Goal: Task Accomplishment & Management: Manage account settings

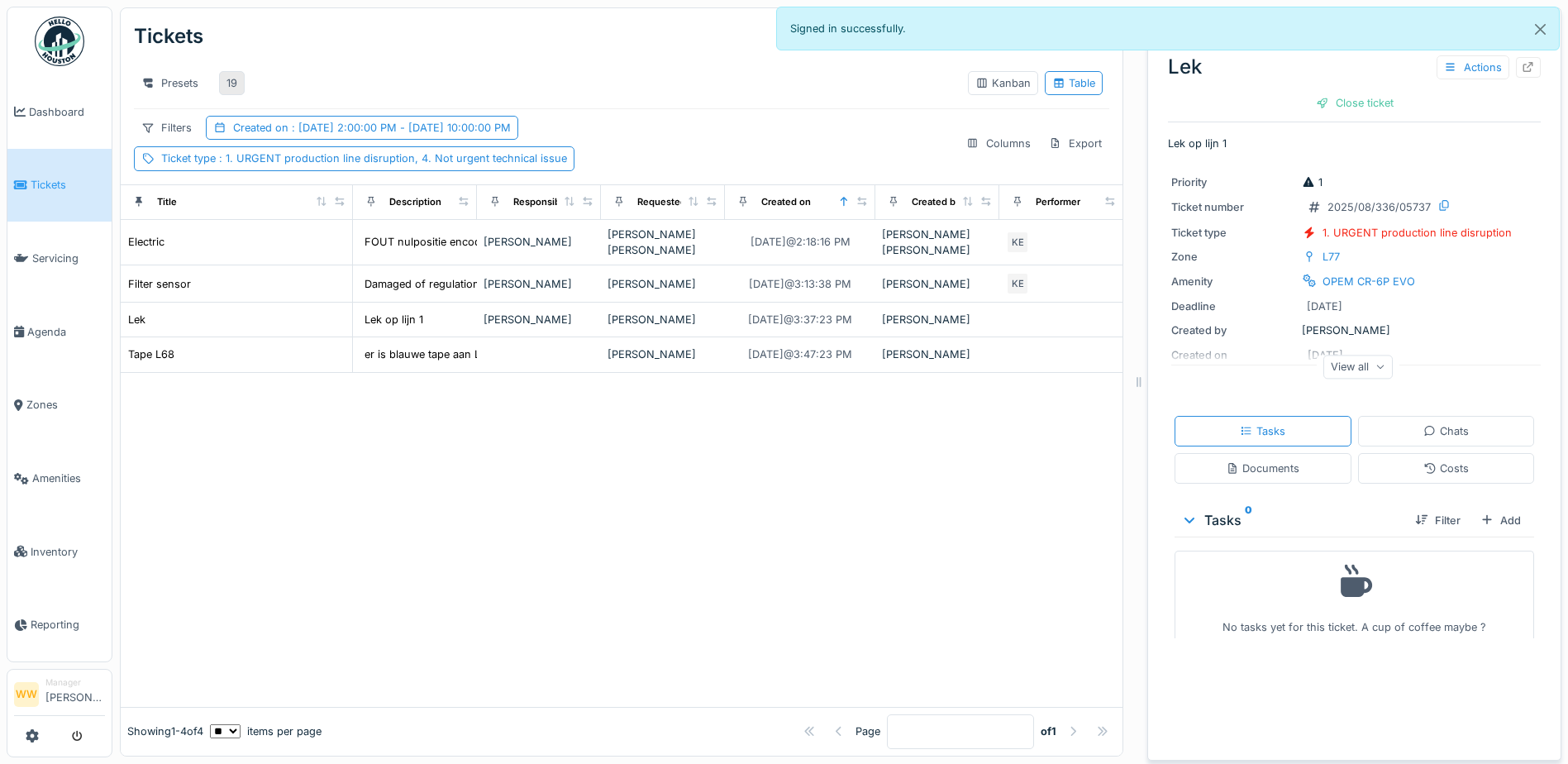
scroll to position [13, 0]
click at [227, 75] on div "19" at bounding box center [232, 83] width 11 height 15
click at [642, 451] on div at bounding box center [621, 540] width 1002 height 334
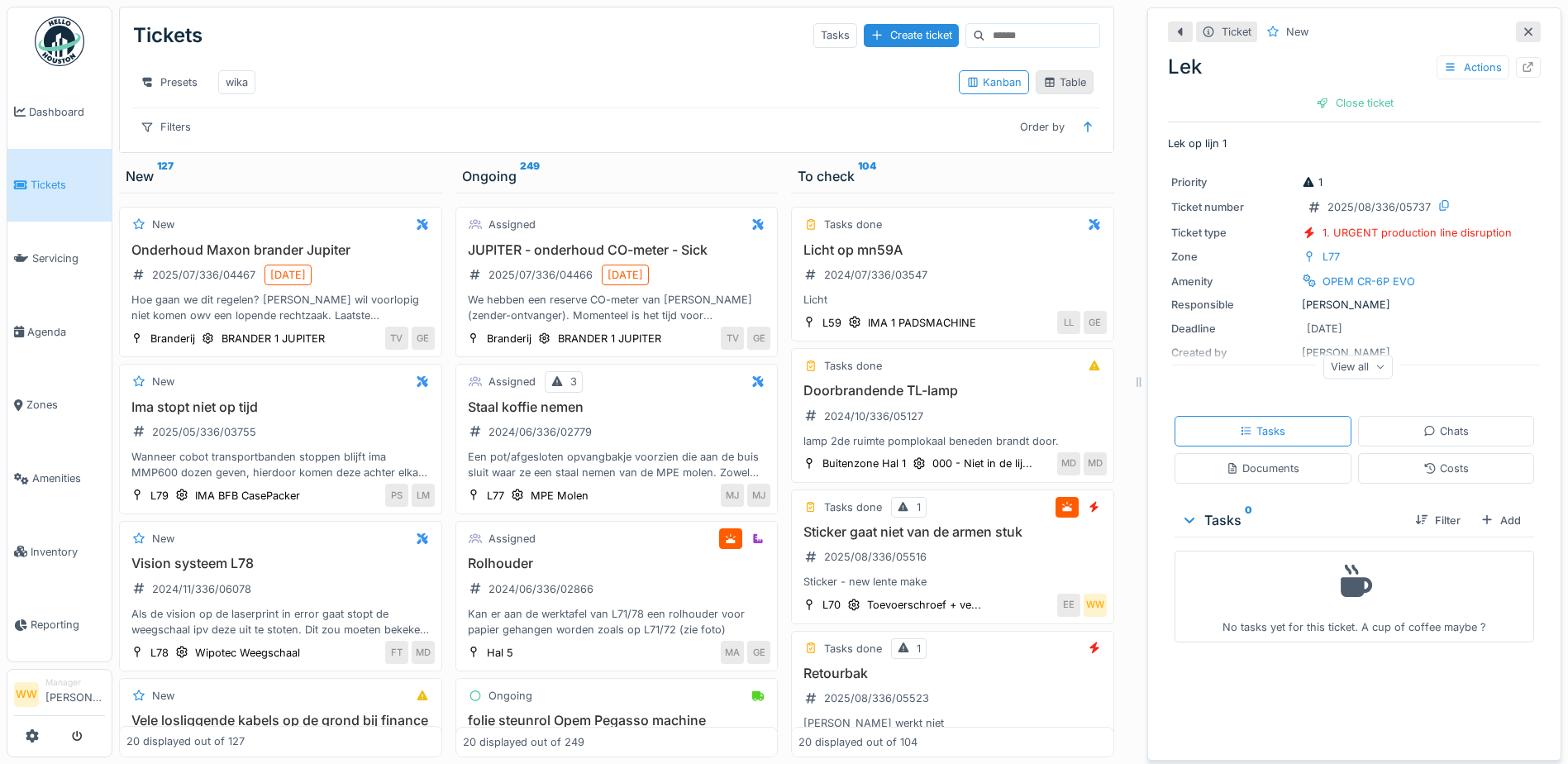
click at [1044, 87] on icon at bounding box center [1049, 82] width 9 height 9
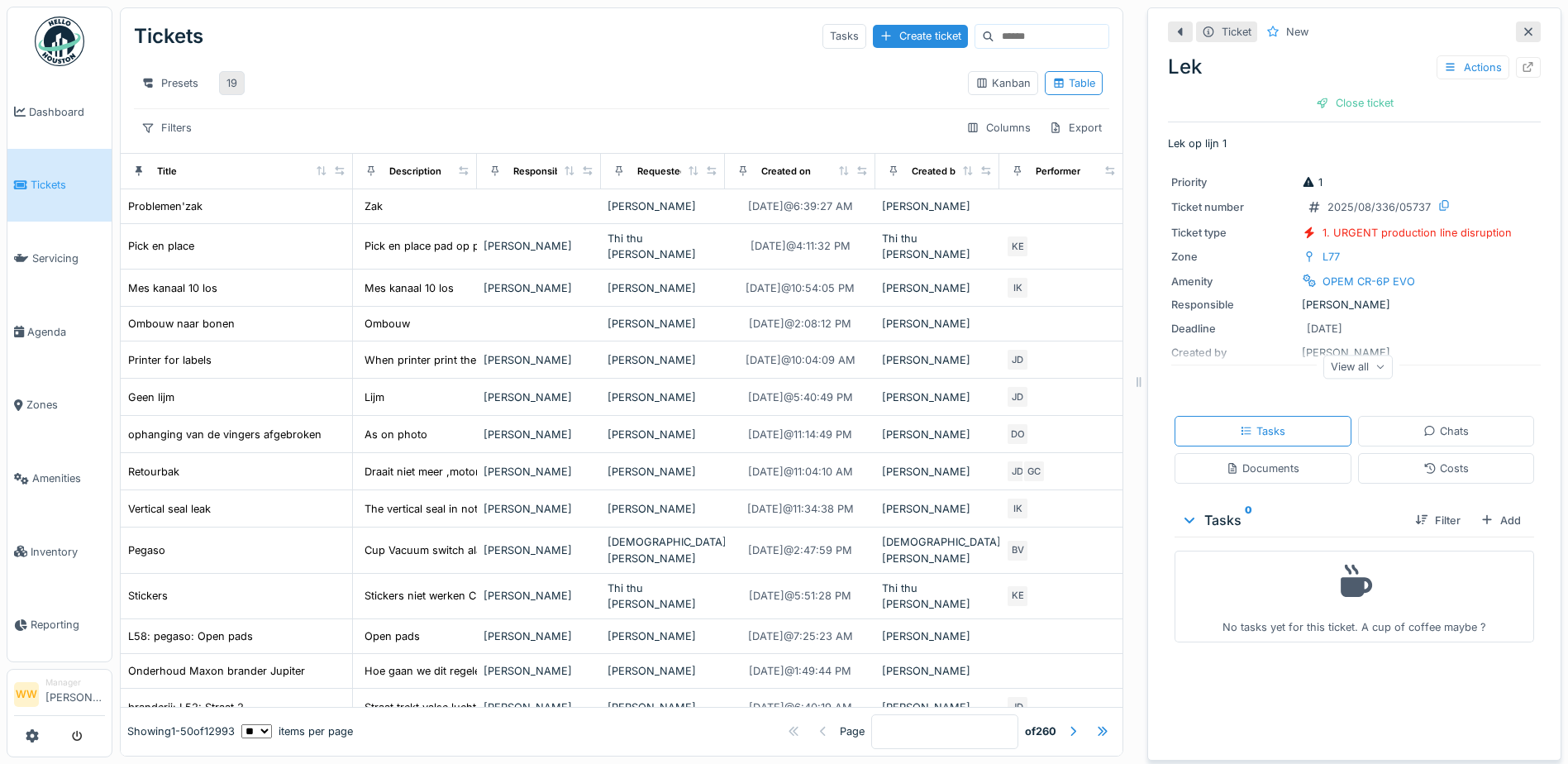
click at [228, 82] on div "19" at bounding box center [232, 83] width 11 height 15
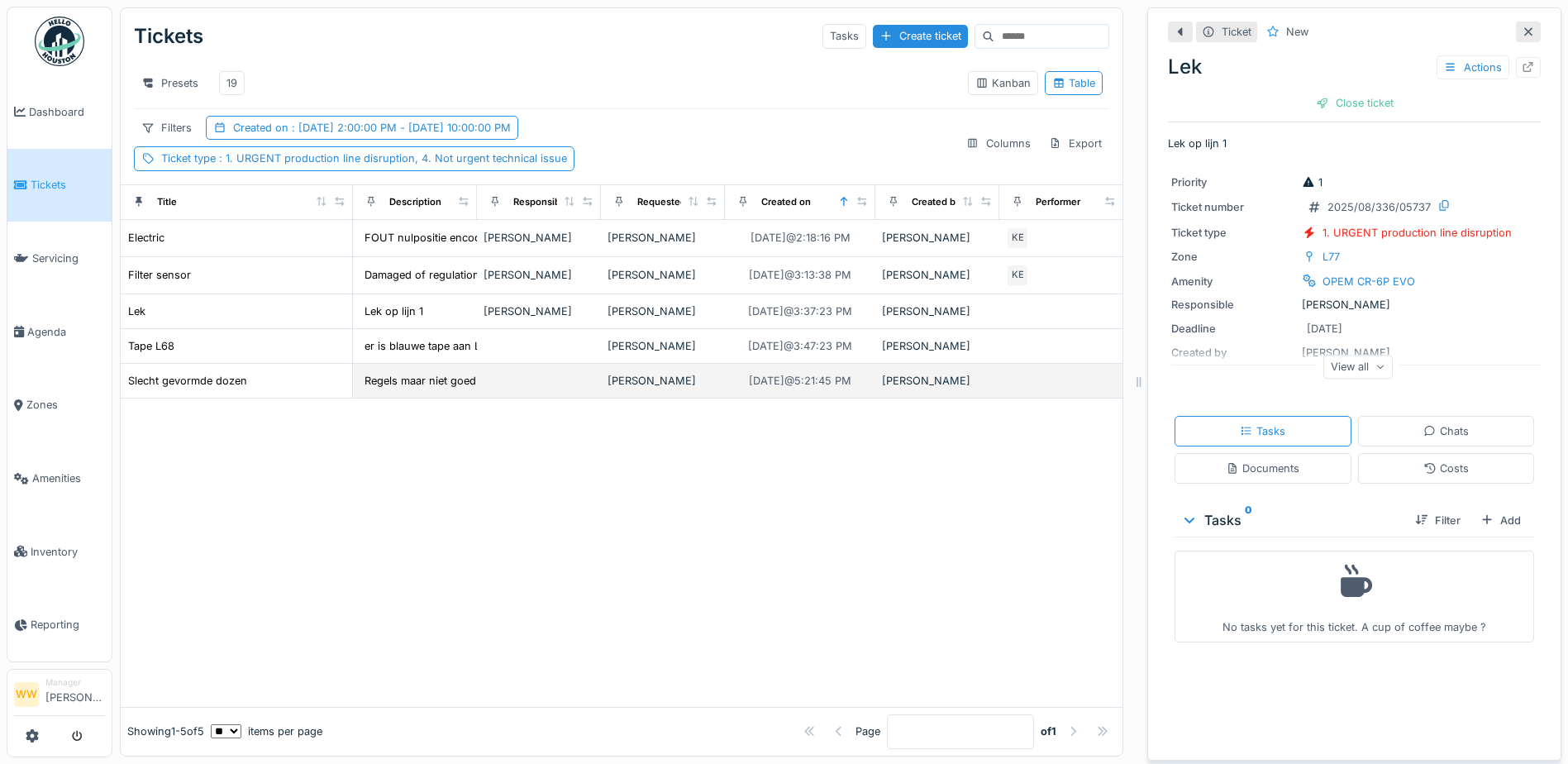
click at [641, 388] on div "[PERSON_NAME]" at bounding box center [663, 381] width 111 height 15
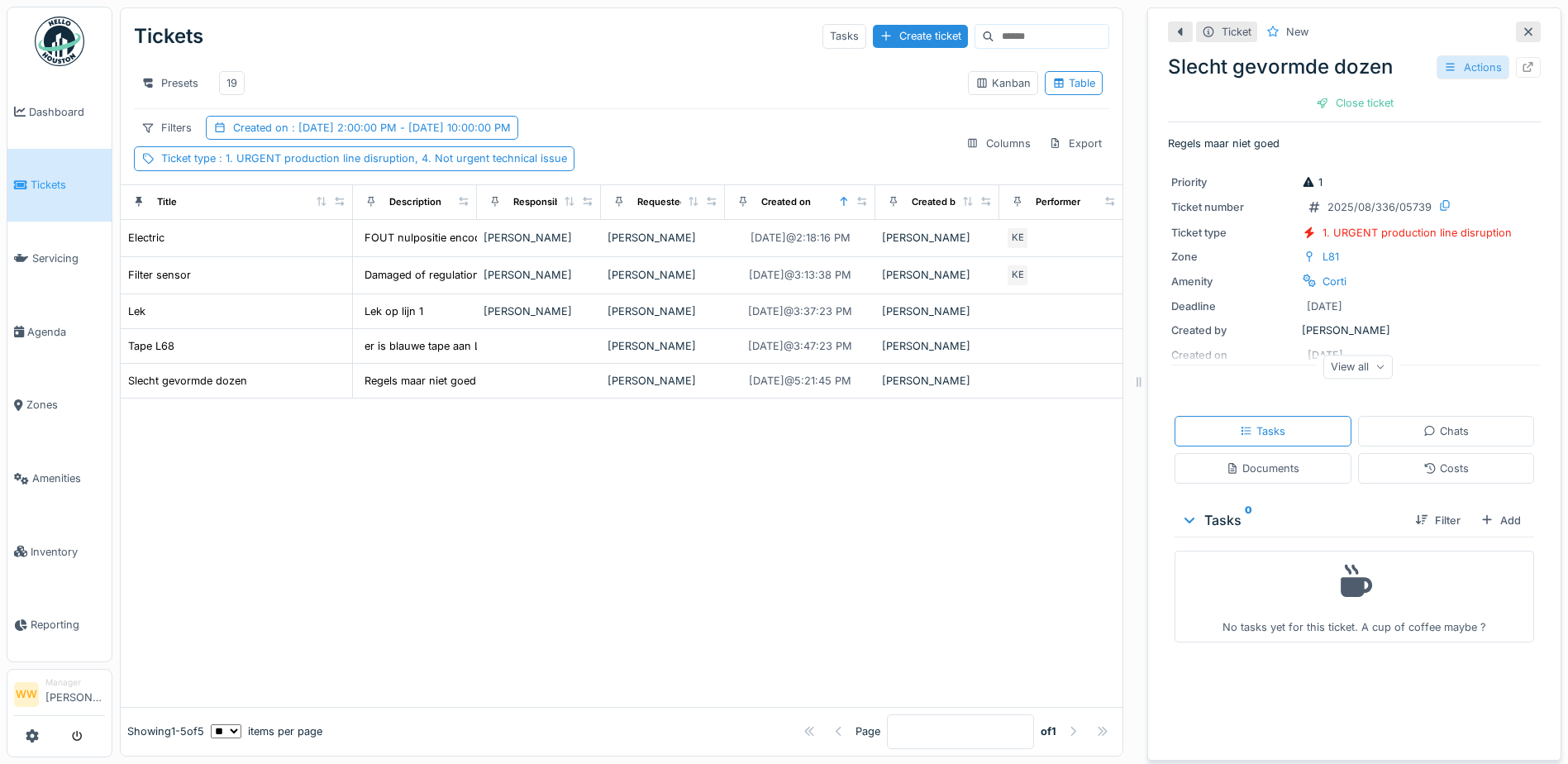
click at [1457, 56] on div "Actions" at bounding box center [1473, 67] width 72 height 24
click at [1447, 104] on div "Edit" at bounding box center [1480, 104] width 128 height 25
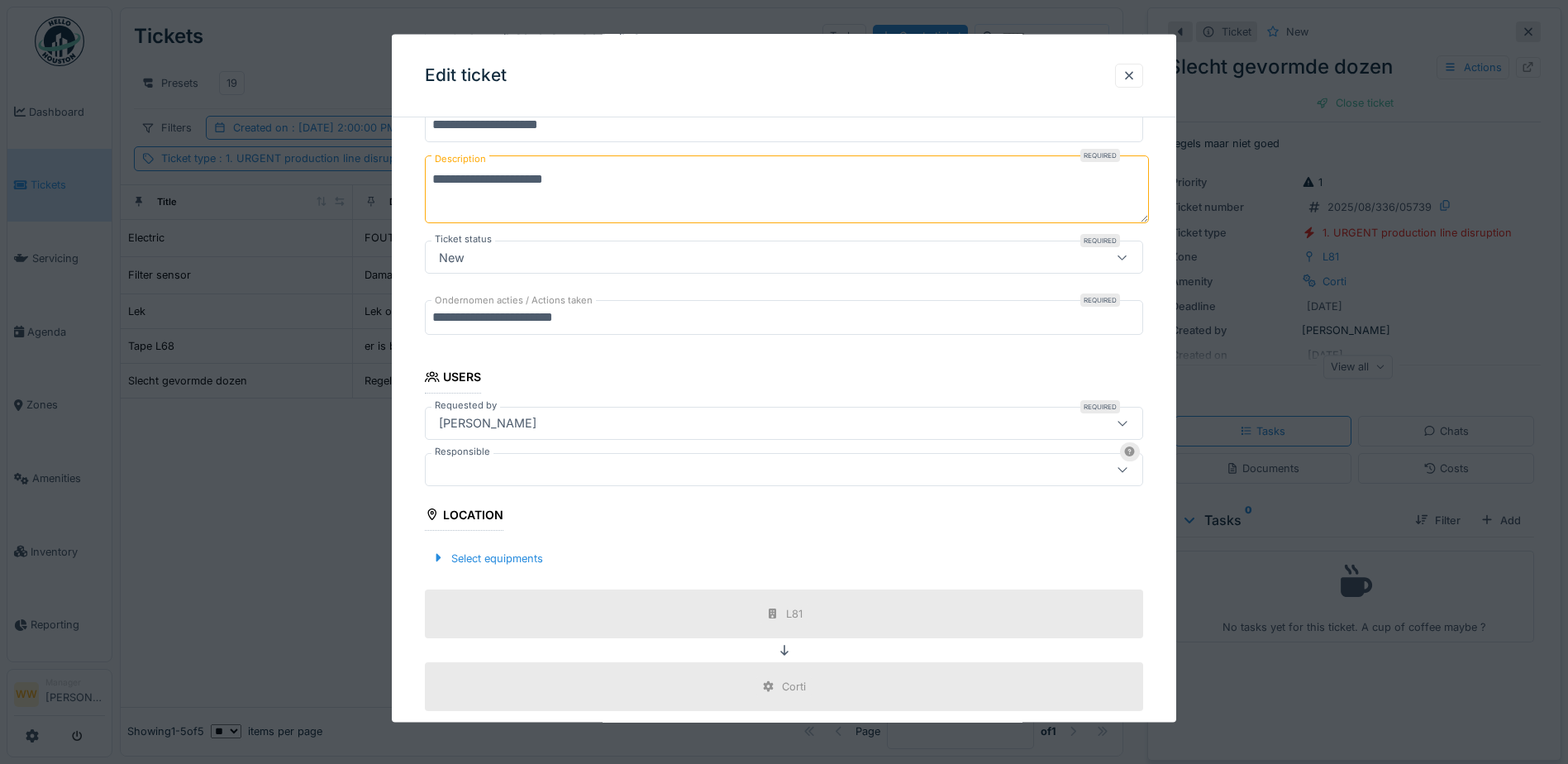
click at [472, 465] on div at bounding box center [741, 468] width 619 height 18
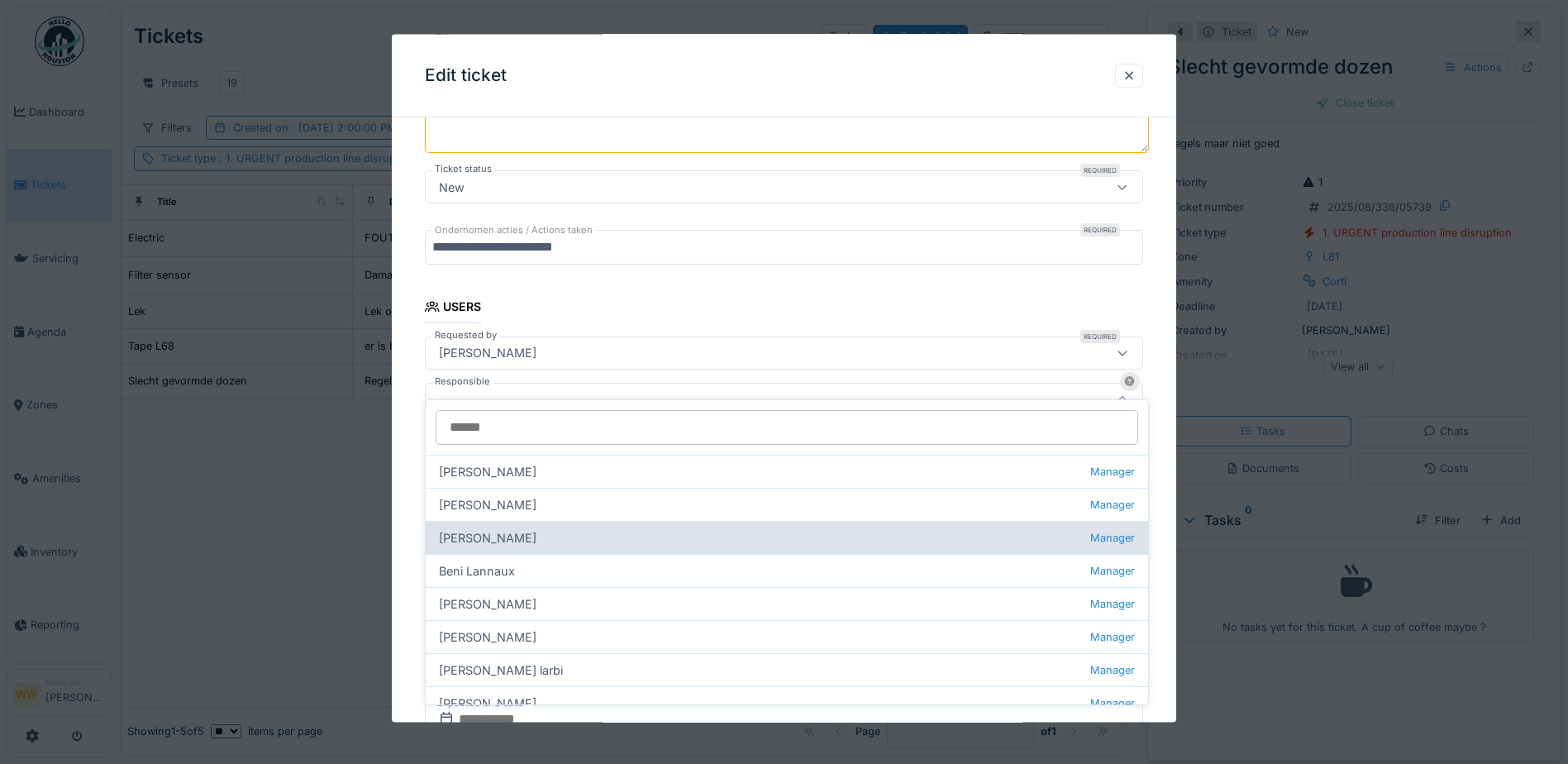
scroll to position [256, 0]
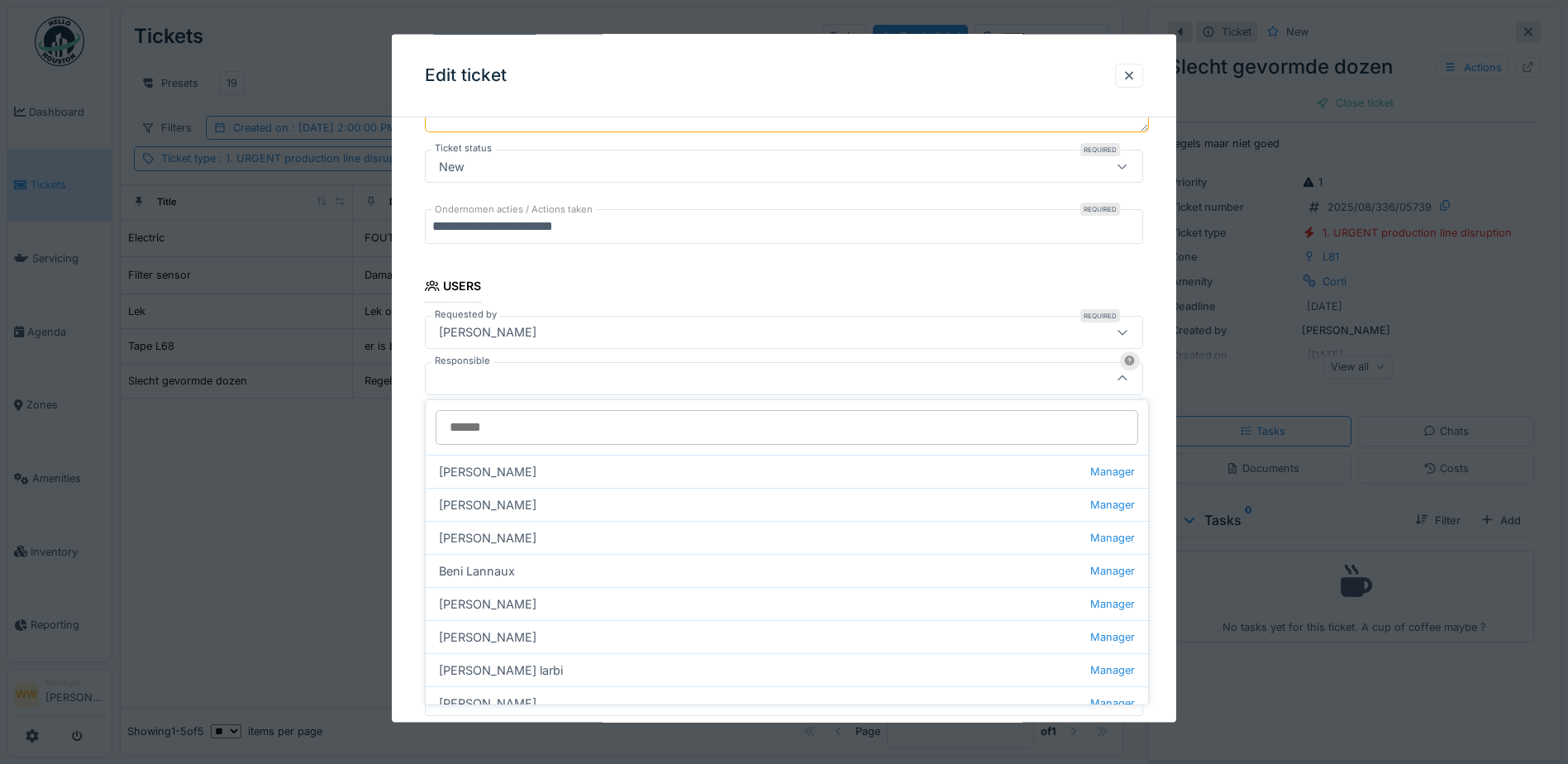
click at [501, 428] on input "Responsible" at bounding box center [787, 428] width 702 height 35
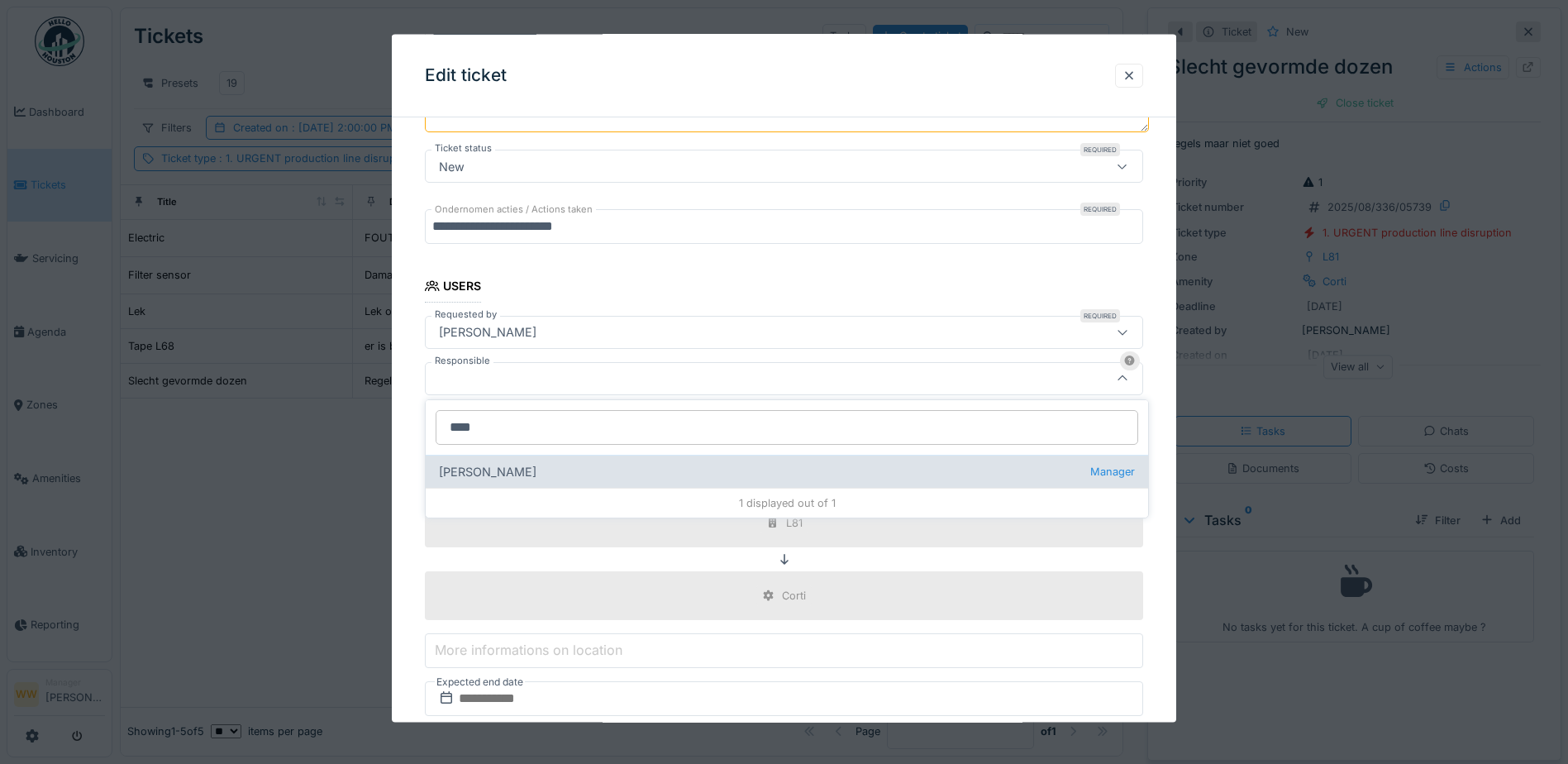
type input "****"
click at [503, 474] on div "[PERSON_NAME] wit Manager" at bounding box center [787, 471] width 723 height 33
type input "****"
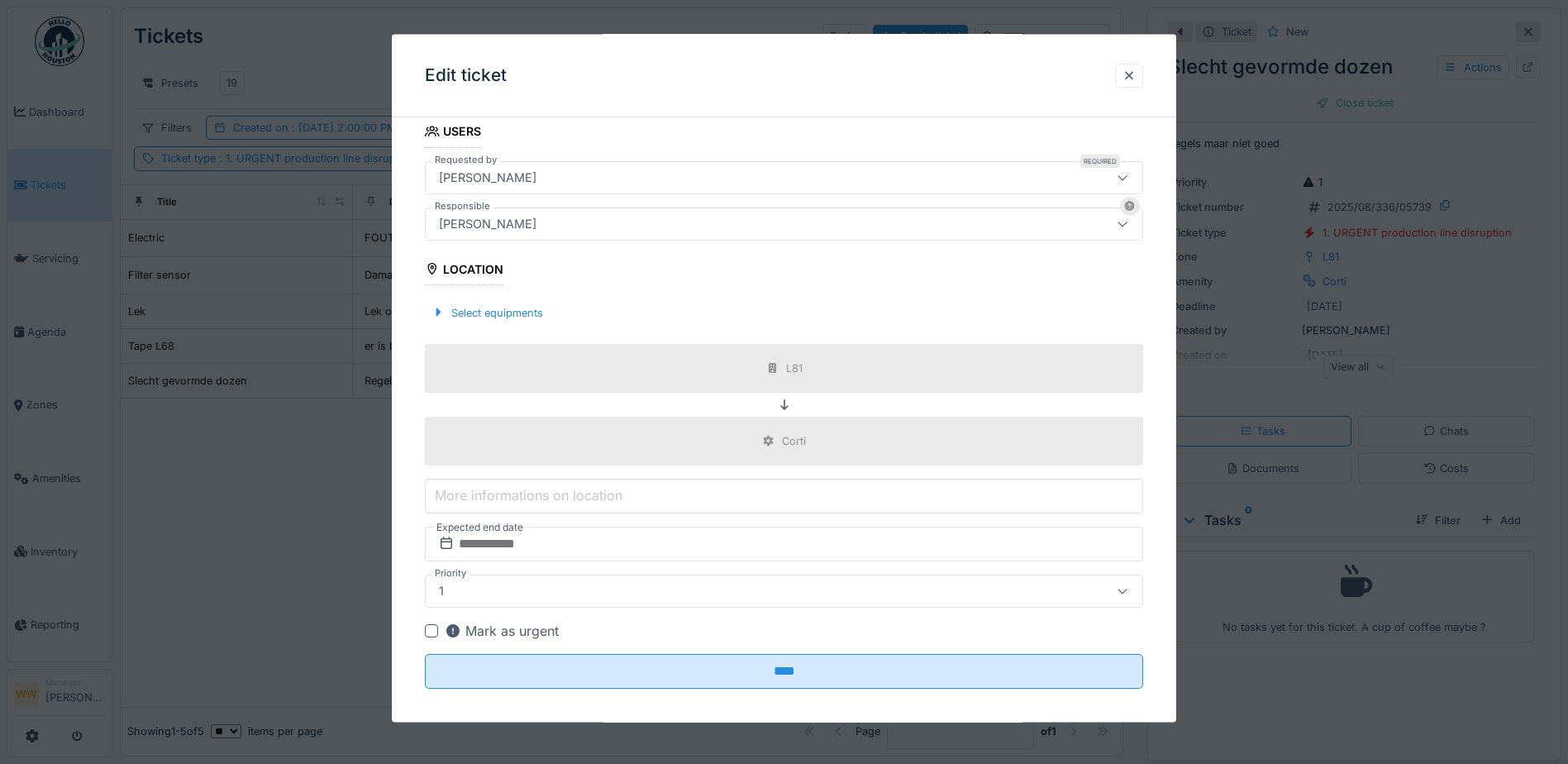
scroll to position [423, 0]
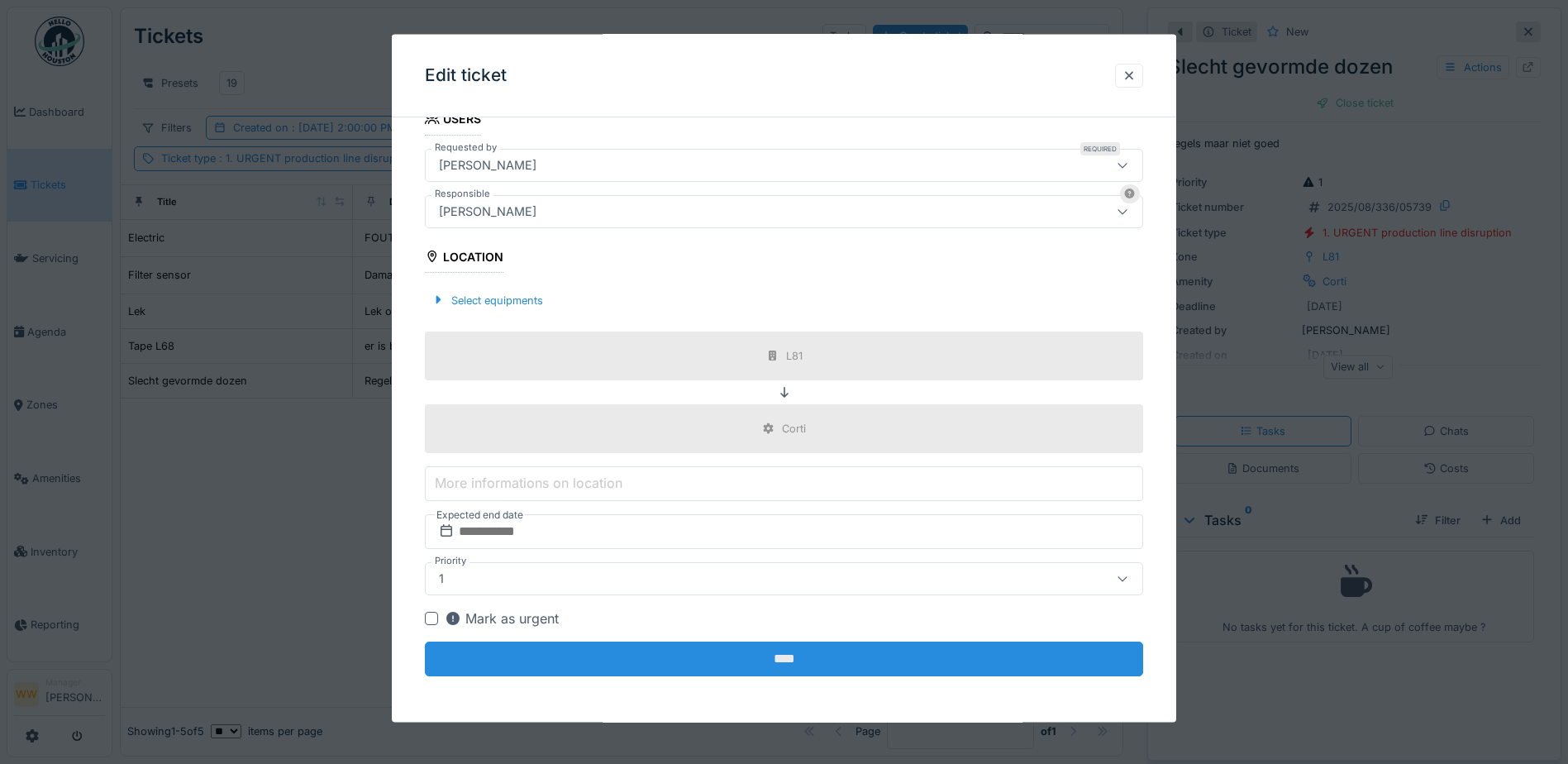
click at [703, 668] on input "****" at bounding box center [784, 659] width 718 height 35
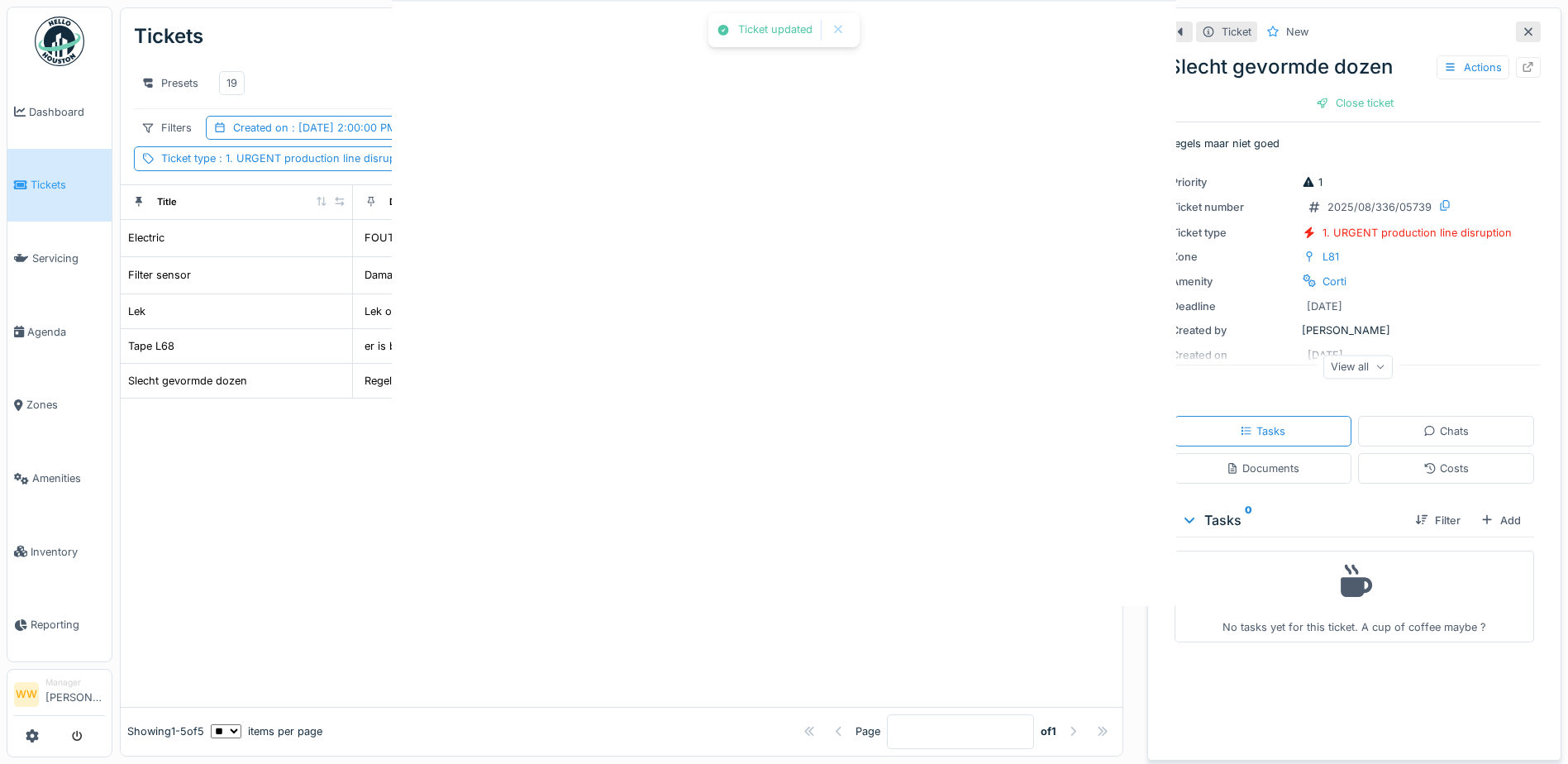
scroll to position [0, 0]
